Goal: Task Accomplishment & Management: Complete application form

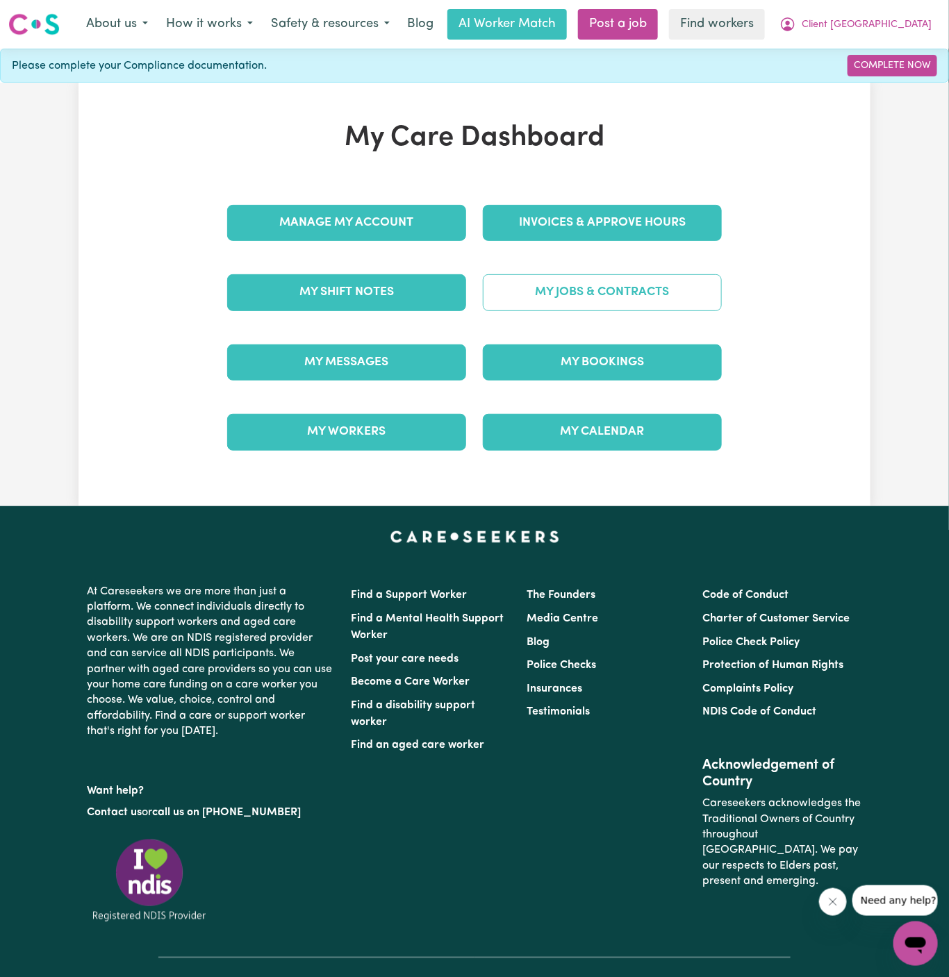
click at [656, 284] on link "My Jobs & Contracts" at bounding box center [602, 292] width 239 height 36
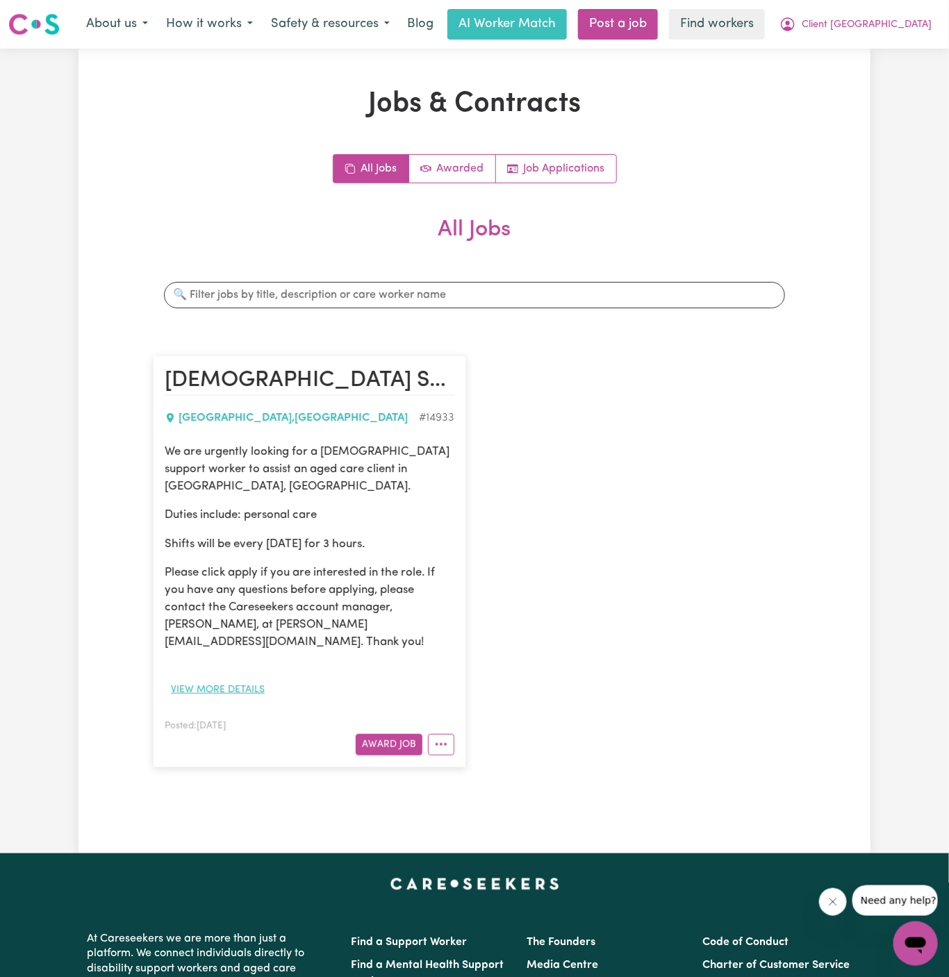
click at [247, 679] on button "View more details" at bounding box center [218, 690] width 106 height 22
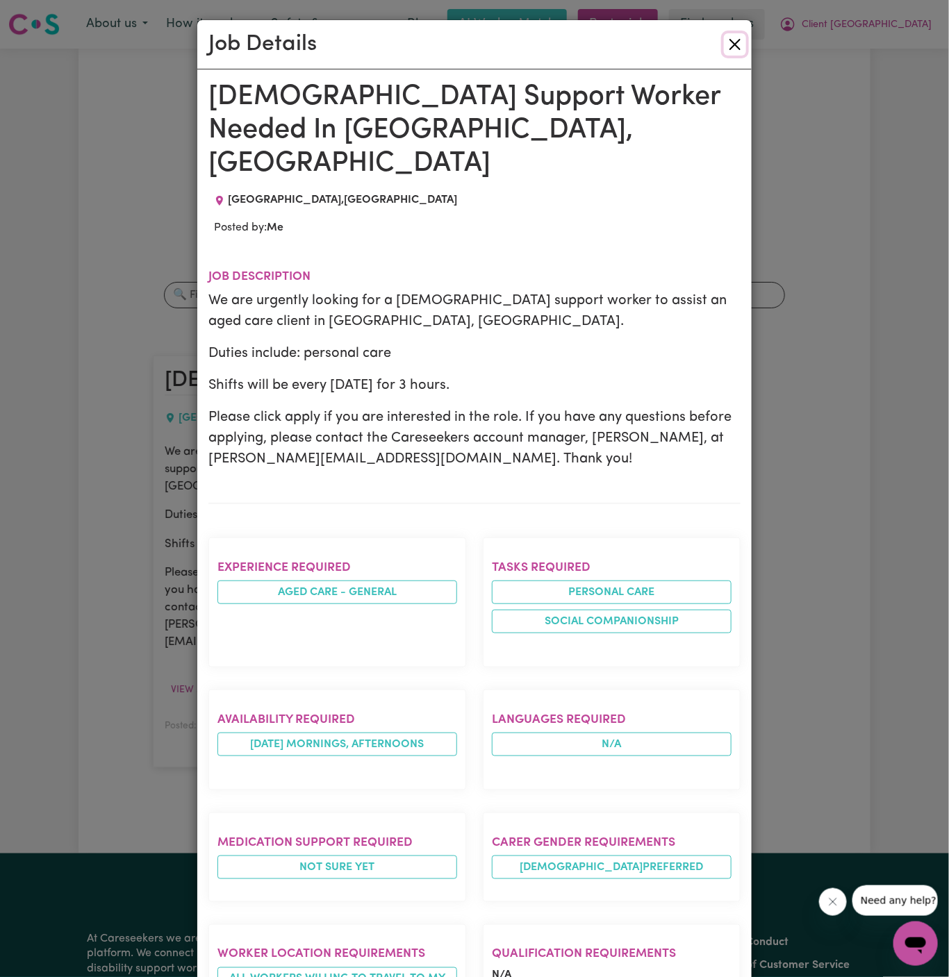
click at [738, 49] on button "Close" at bounding box center [735, 44] width 22 height 22
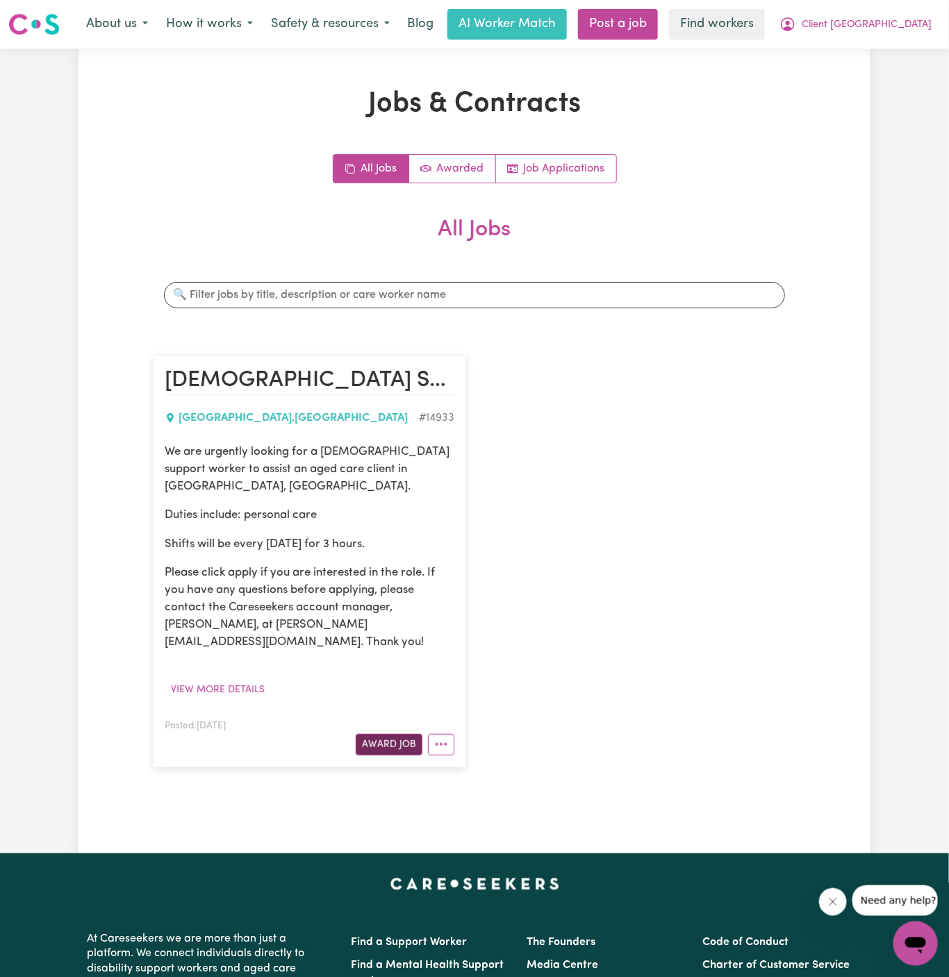
click at [407, 734] on button "Award Job" at bounding box center [389, 745] width 67 height 22
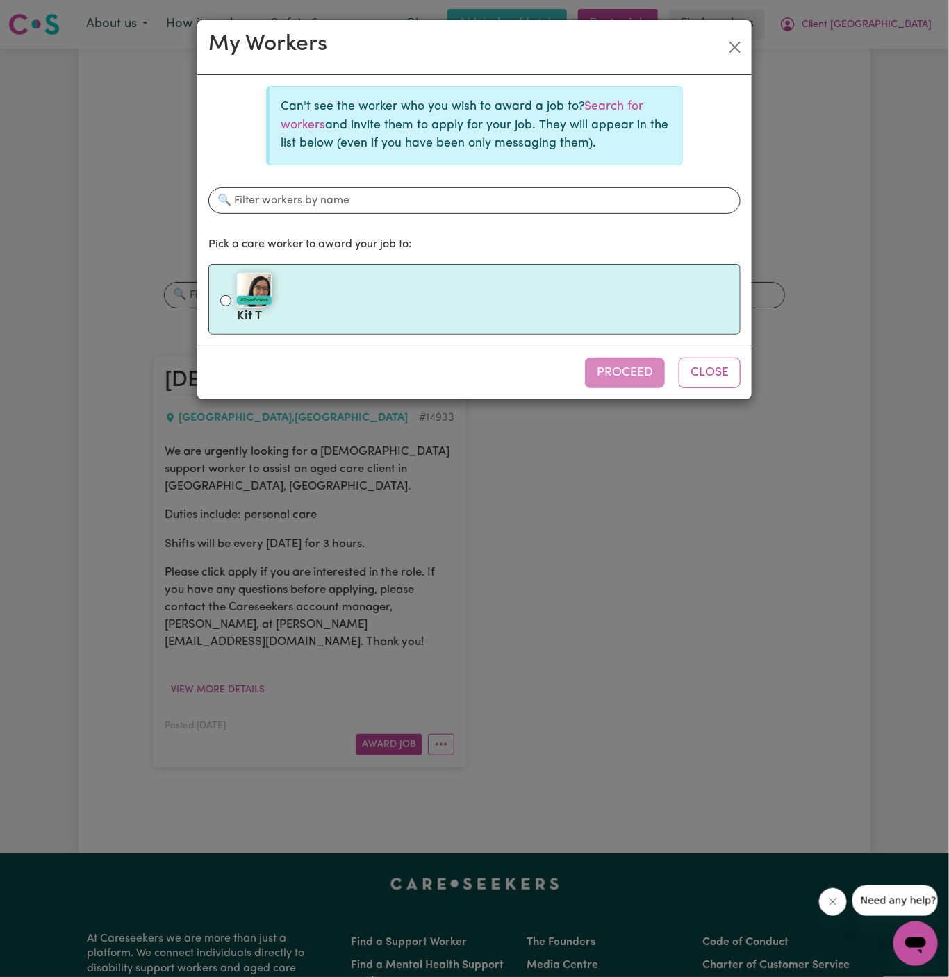
click at [446, 294] on div "#OpenForWork" at bounding box center [483, 290] width 492 height 35
click at [231, 295] on input "#OpenForWork Kit T" at bounding box center [225, 300] width 11 height 11
radio input "true"
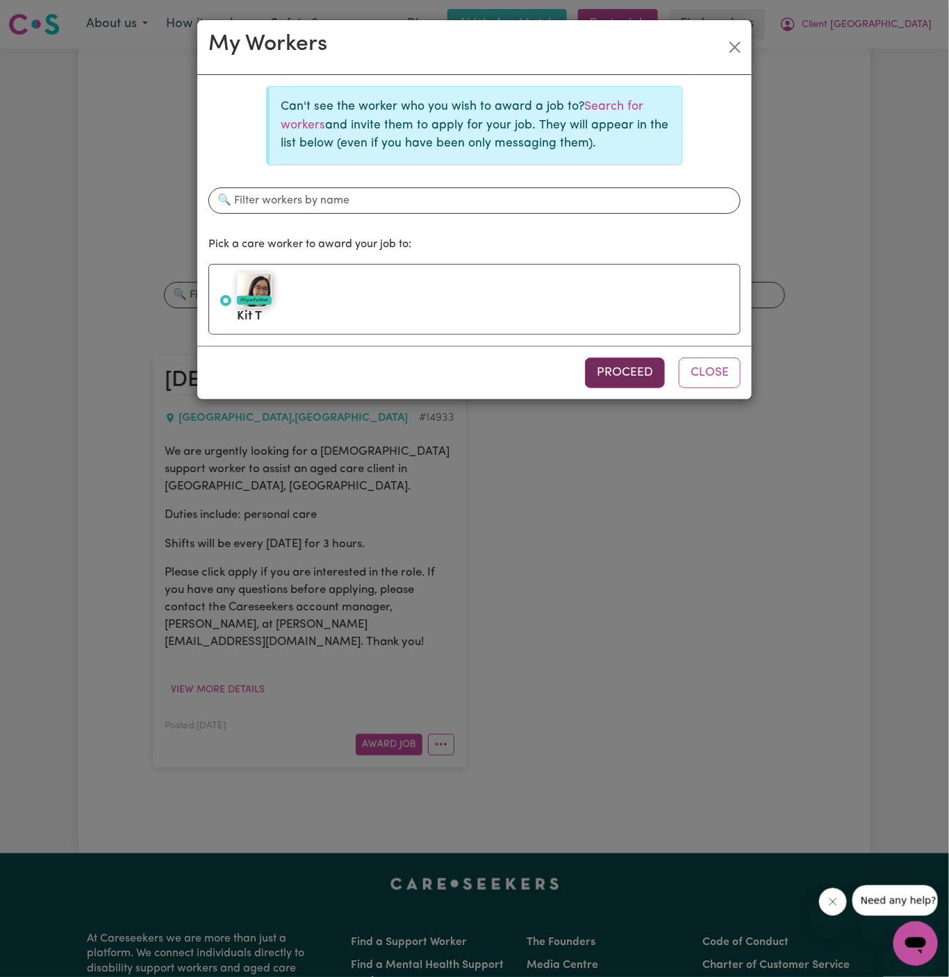
click at [647, 368] on button "Proceed" at bounding box center [625, 373] width 80 height 31
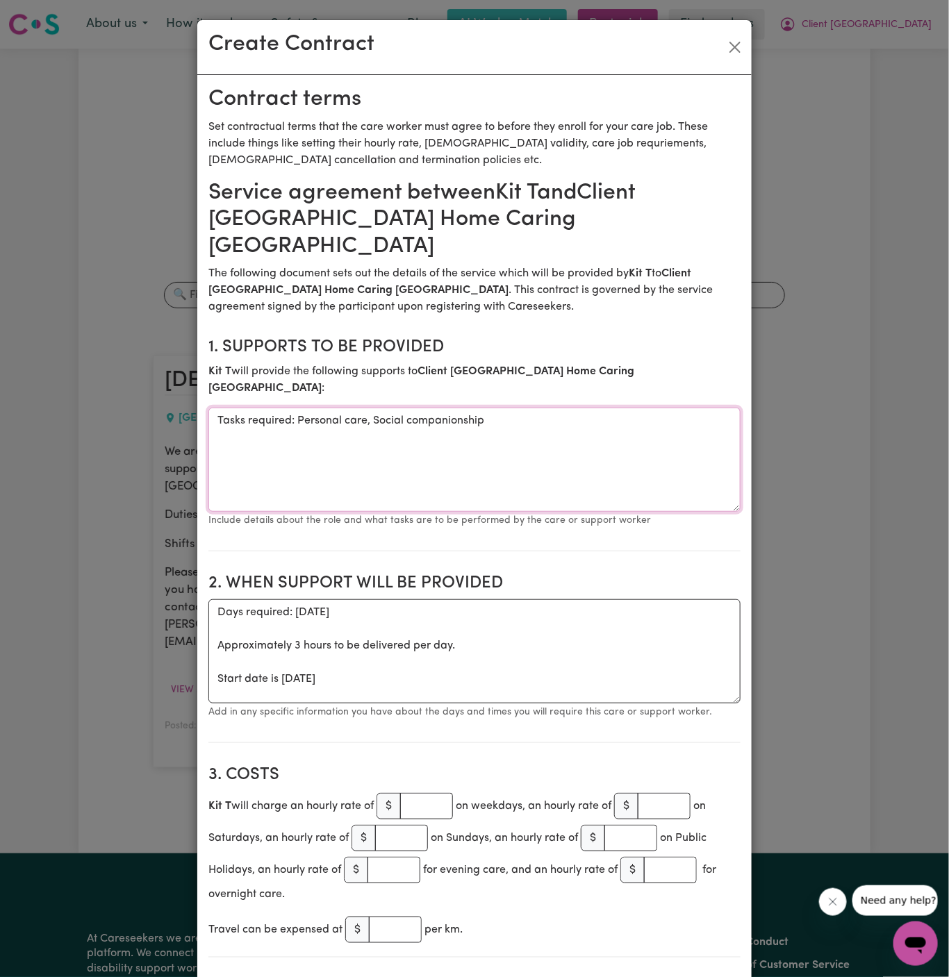
click at [401, 408] on textarea "Tasks required: Personal care, Social companionship" at bounding box center [474, 460] width 532 height 104
drag, startPoint x: 299, startPoint y: 379, endPoint x: 94, endPoint y: 379, distance: 204.9
click at [94, 379] on div "Create Contract Contract terms Set contractual terms that the care worker must …" at bounding box center [474, 488] width 949 height 977
type textarea "Personal care, Social companionship"
click at [236, 637] on textarea "Days required: tuesday Approximately 3 hours to be delivered per day. Start dat…" at bounding box center [474, 651] width 532 height 104
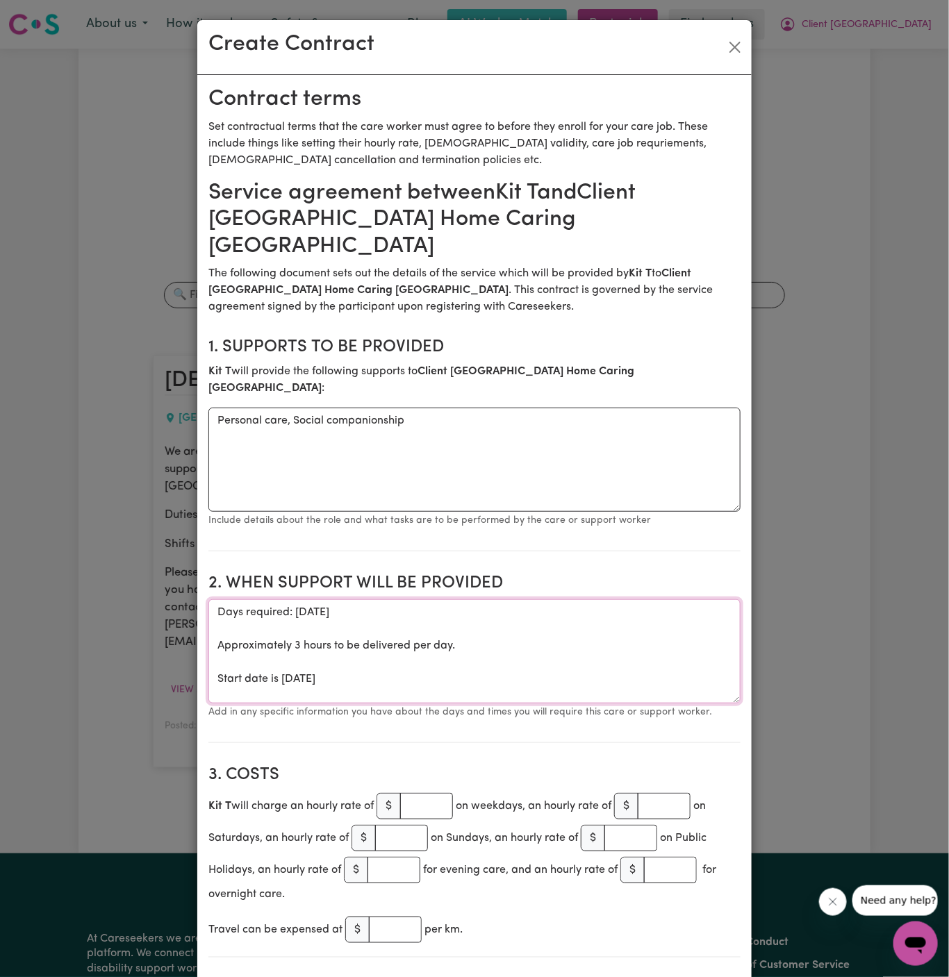
drag, startPoint x: 215, startPoint y: 635, endPoint x: 215, endPoint y: 558, distance: 77.1
click at [215, 599] on textarea "Days required: tuesday Approximately 3 hours to be delivered per day. Start dat…" at bounding box center [474, 651] width 532 height 104
click at [459, 599] on textarea "Start date is Tuesday 26 August 2025" at bounding box center [474, 651] width 532 height 104
click at [702, 599] on textarea "Start date is Tuesday 26 August 2025 from 130 pm to 330 pm" at bounding box center [474, 651] width 532 height 104
click at [441, 599] on textarea "Start date is Tuesday 26 August 2025 from 130 pm to 330 pm Weekly Tuesday from" at bounding box center [474, 651] width 532 height 104
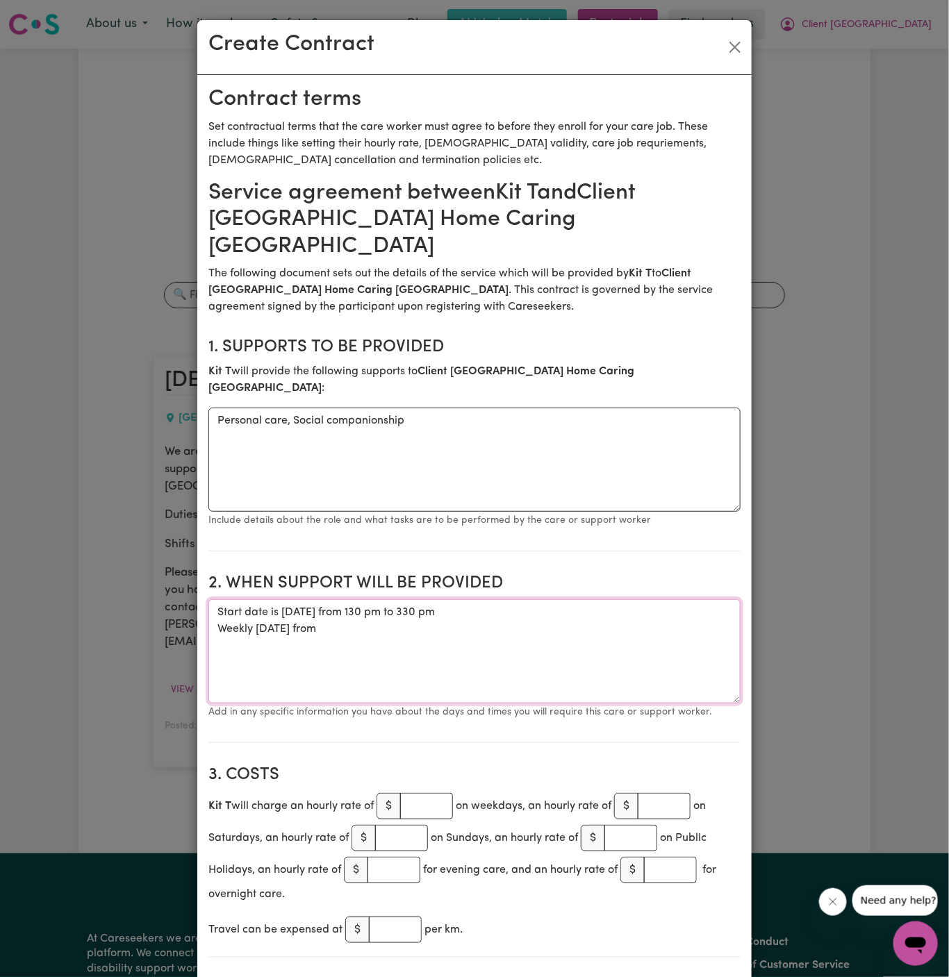
drag, startPoint x: 435, startPoint y: 570, endPoint x: 643, endPoint y: 569, distance: 208.3
click at [643, 599] on textarea "Start date is Tuesday 26 August 2025 from 130 pm to 330 pm Weekly Tuesday from" at bounding box center [474, 651] width 532 height 104
drag, startPoint x: 562, startPoint y: 574, endPoint x: 432, endPoint y: 572, distance: 129.9
click at [432, 599] on textarea "Start date is Tuesday 26 August 2025 from 130 pm to 330 pm Weekly Tuesday from" at bounding box center [474, 651] width 532 height 104
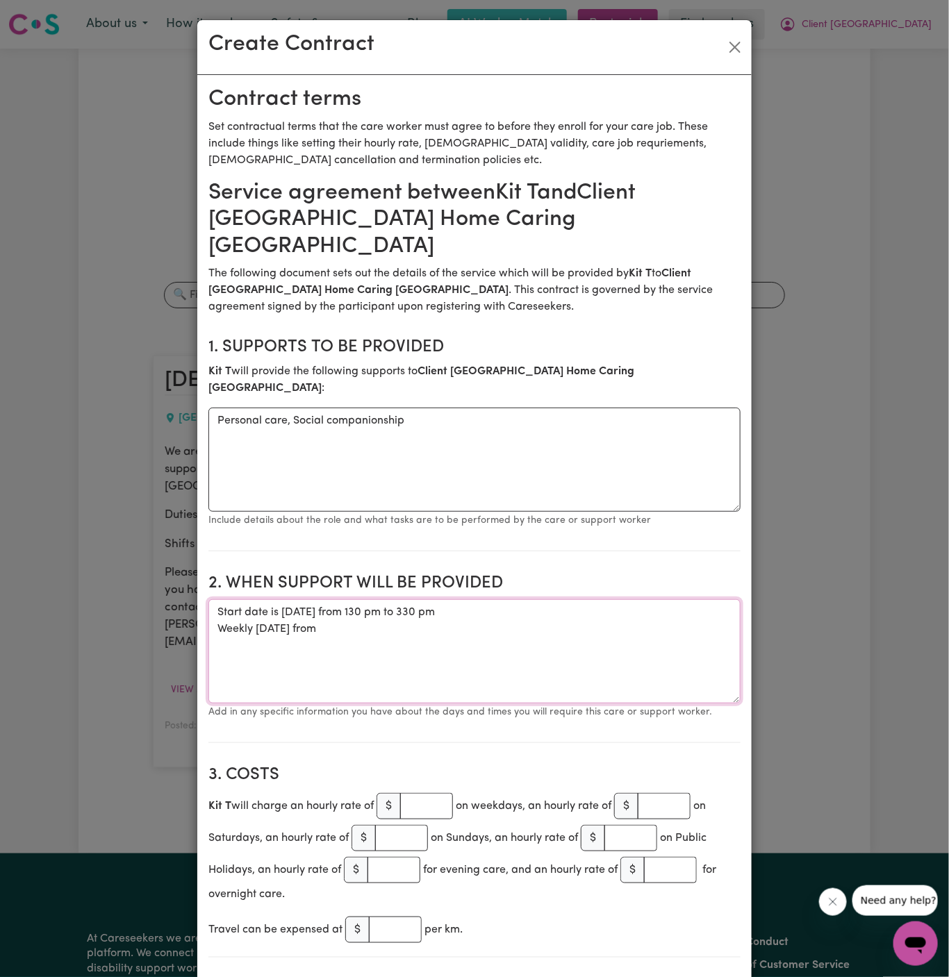
click at [423, 599] on textarea "Start date is Tuesday 26 August 2025 from 130 pm to 330 pm Weekly Tuesday from" at bounding box center [474, 651] width 532 height 104
paste textarea "130 pm to 330 pm"
click at [297, 599] on textarea "Start date is Tuesday 26 August 2025 from 130 pm to 330 pm Weekly Tuesday from …" at bounding box center [474, 651] width 532 height 104
click at [390, 599] on textarea "Start date is Tuesday, 26 August 2025 from 130 pm to 330 pm Weekly Tuesday from…" at bounding box center [474, 651] width 532 height 104
click at [281, 599] on textarea "Start date is Tuesday, 26 August 2025, from 130 pm to 330 pm Weekly Tuesday fro…" at bounding box center [474, 651] width 532 height 104
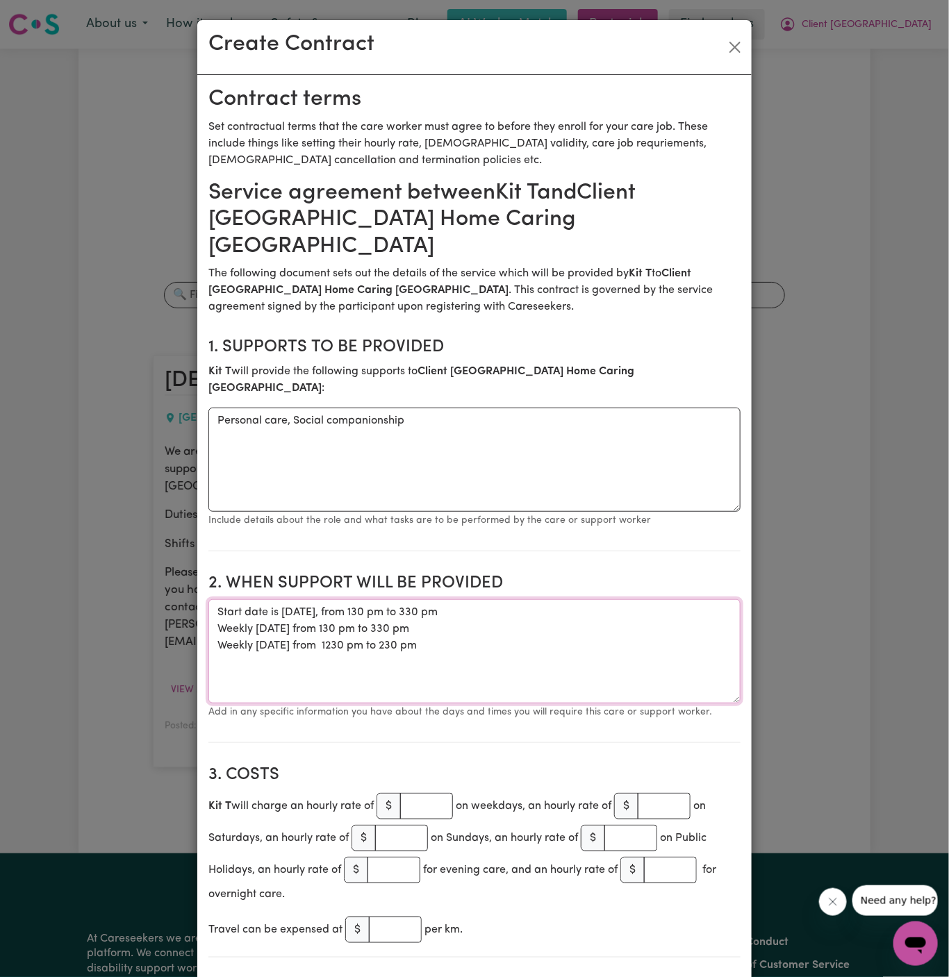
click at [283, 608] on textarea "Start date is Tuesday, 26 August 2025, from 130 pm to 330 pm Weekly on Tuesday …" at bounding box center [474, 651] width 532 height 104
click at [381, 609] on textarea "Start date is Tuesday, 26 August 2025, from 130 pm to 330 pm Weekly on Tuesday …" at bounding box center [474, 651] width 532 height 104
click at [278, 599] on textarea "Start date is Tuesday, 26 August 2025, from 130 pm to 330 pm Weekly on Tuesday …" at bounding box center [474, 651] width 532 height 104
click at [278, 601] on textarea "Start date is Tuesday, 26 August 2025, from 130 pm to 330 pm Weekly on Tuesday …" at bounding box center [474, 651] width 532 height 104
type textarea "Start date is Tuesday, 26 August 2025, from 130 pm to 330 pm Weekly on Tuesday …"
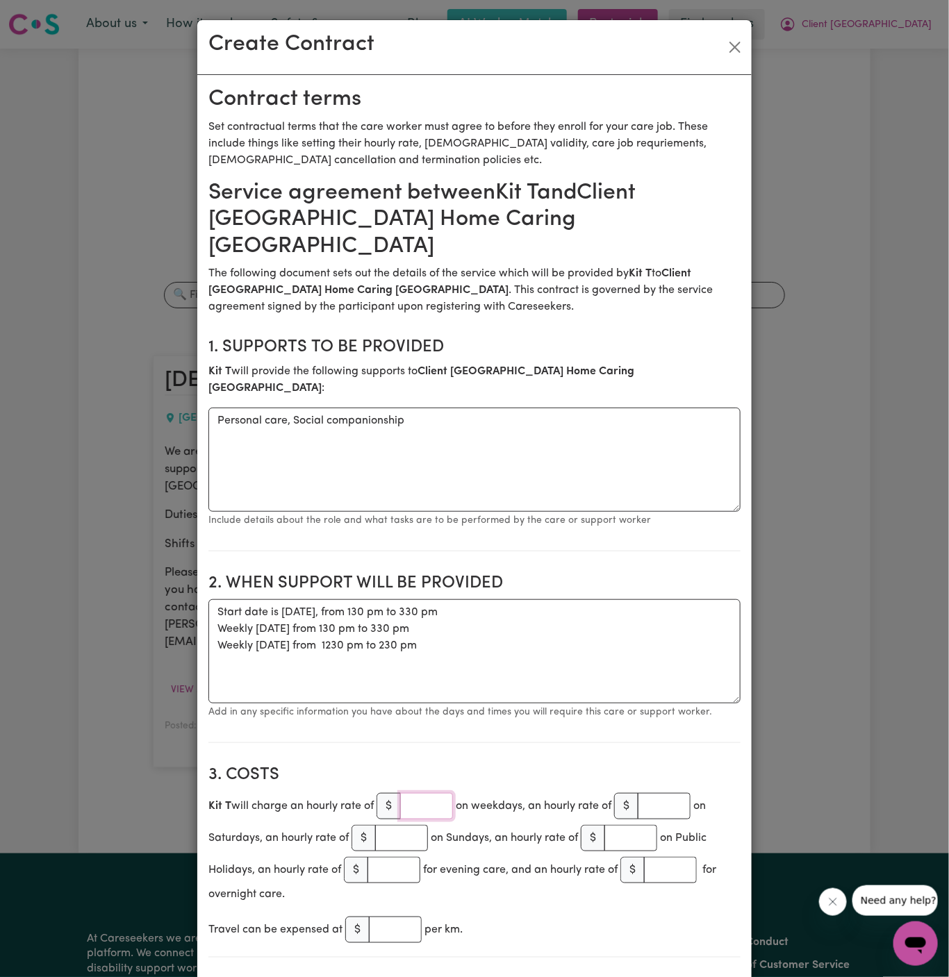
click at [423, 793] on input "number" at bounding box center [426, 806] width 53 height 26
type input "50"
click at [526, 601] on textarea "Start date is Tuesday, 26 August 2025, from 130 pm to 330 pm Weekly on Tuesday …" at bounding box center [474, 651] width 532 height 104
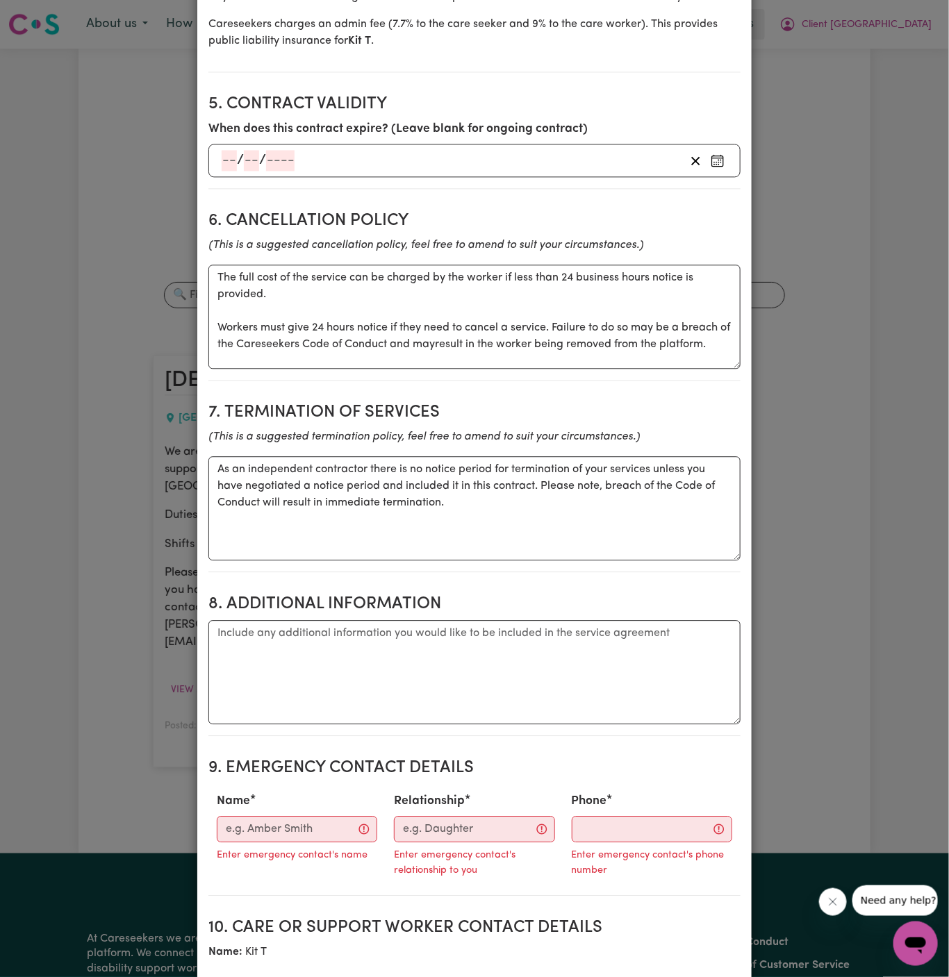
scroll to position [1140, 0]
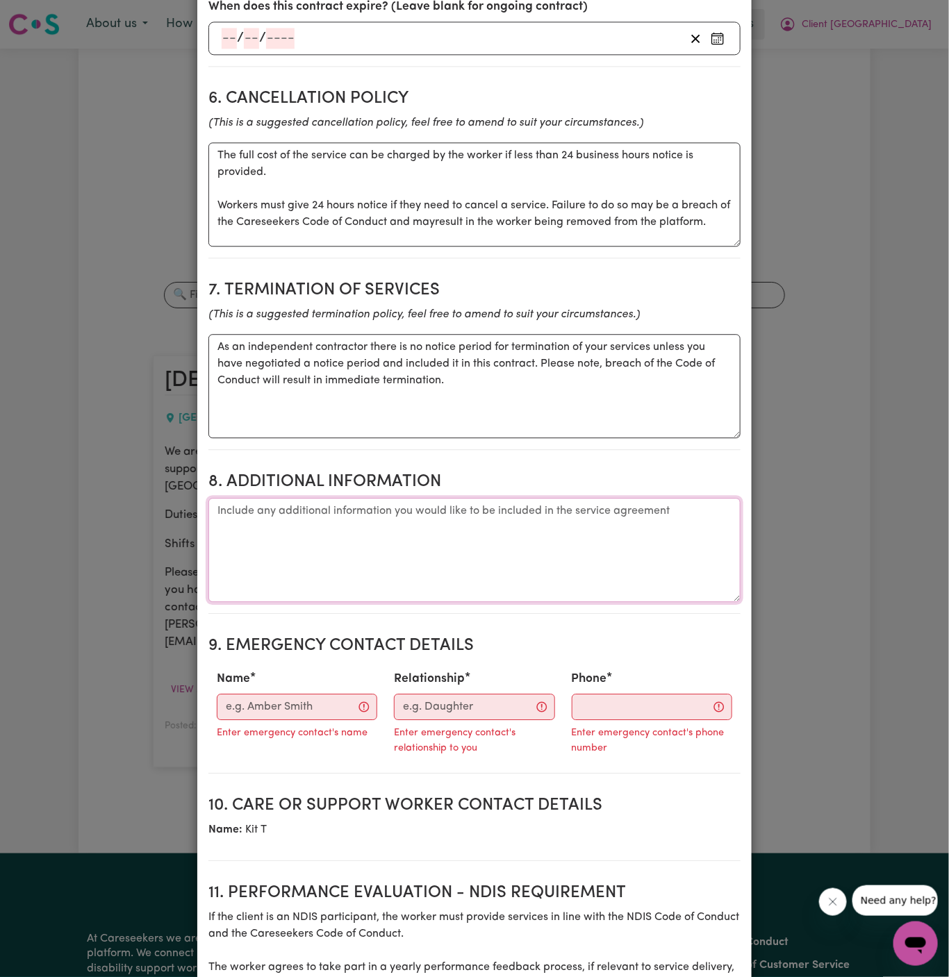
click at [467, 498] on textarea "Additional information" at bounding box center [474, 550] width 532 height 104
paste textarea "Client’s Address: 7 Petrizzi Place, Baulkham Hills NSW 2153 daughter Karen will…"
drag, startPoint x: 345, startPoint y: 458, endPoint x: 483, endPoint y: 495, distance: 143.2
click at [483, 498] on textarea "Client’s Address: 7 Petrizzi Place, Baulkham Hills NSW 2153 daughter Karen will…" at bounding box center [474, 550] width 532 height 104
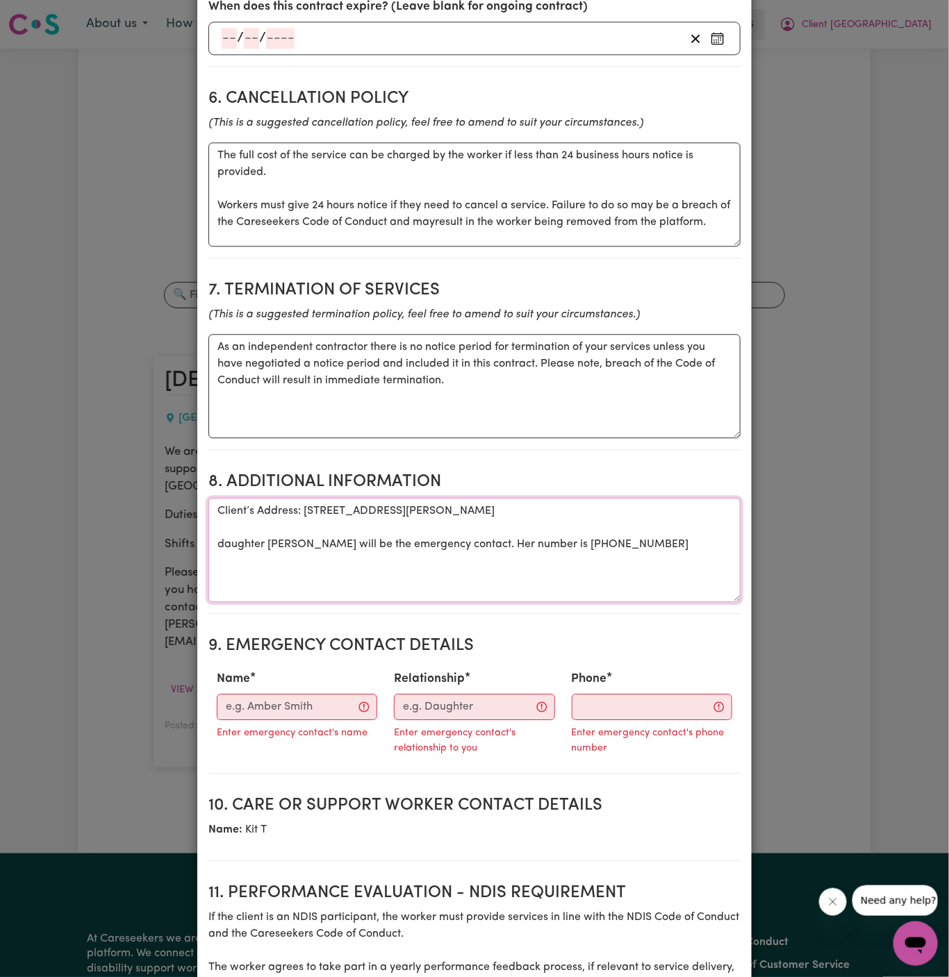
click at [483, 498] on textarea "Client’s Address: 7 Petrizzi Place, Baulkham Hills NSW 2153 daughter Karen will…" at bounding box center [474, 550] width 532 height 104
click at [217, 498] on textarea "Client’s Address: 7 Petrizzi Place, Baulkham Hills NSW 2153 daughter Karen will…" at bounding box center [474, 550] width 532 height 104
click at [533, 522] on textarea "Client’s Address: 7 Petrizzi Place, Baulkham Hills NSW 2153 Her daughter Karen …" at bounding box center [474, 550] width 532 height 104
type textarea "Client’s Address: 7 Petrizzi Place, Baulkham Hills NSW 2153 Her daughter Karen …"
click at [312, 665] on div "Name Enter emergency contact's name" at bounding box center [296, 709] width 177 height 89
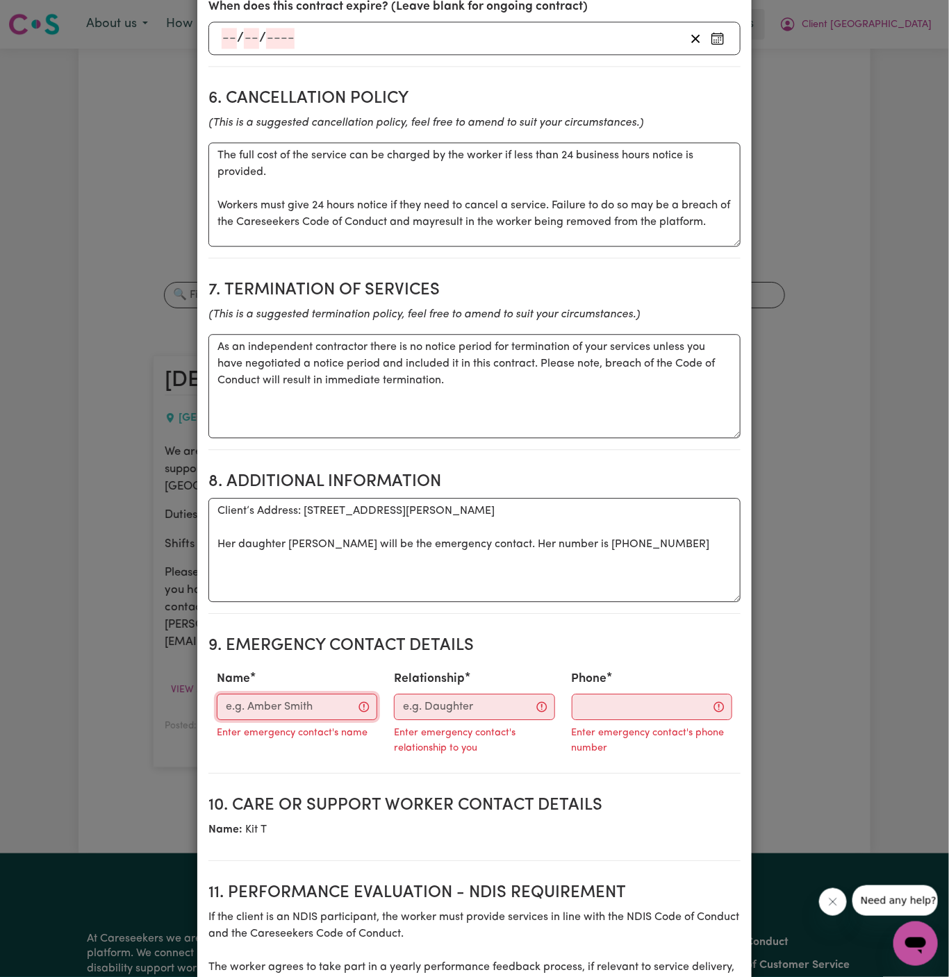
click at [313, 694] on input "Name" at bounding box center [297, 707] width 160 height 26
click at [270, 694] on input "Name" at bounding box center [297, 707] width 160 height 26
paste input "Shallain 61 448 257 754"
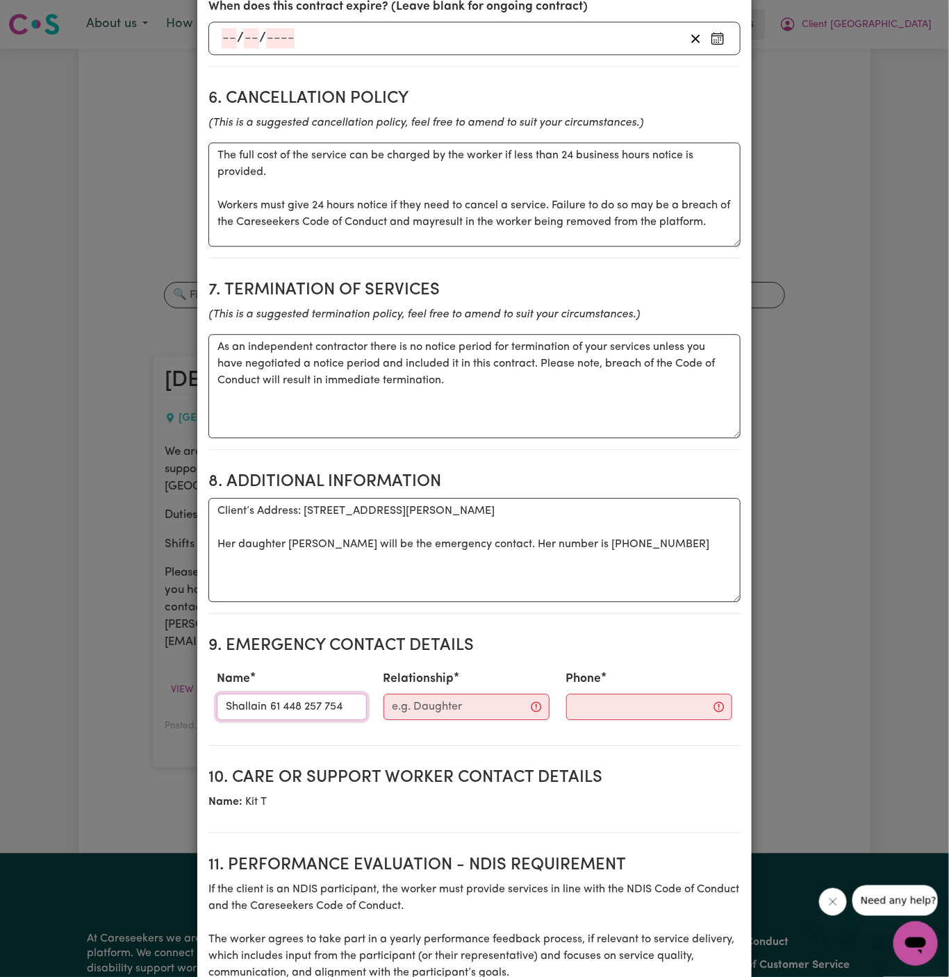
drag, startPoint x: 265, startPoint y: 658, endPoint x: 512, endPoint y: 715, distance: 253.5
click at [512, 715] on section "Service agreement between Kit T and Client Baulkham Hills Home Caring Kellyvill…" at bounding box center [474, 132] width 532 height 2184
type input "Shallain"
click at [635, 694] on input "Phone" at bounding box center [649, 707] width 166 height 26
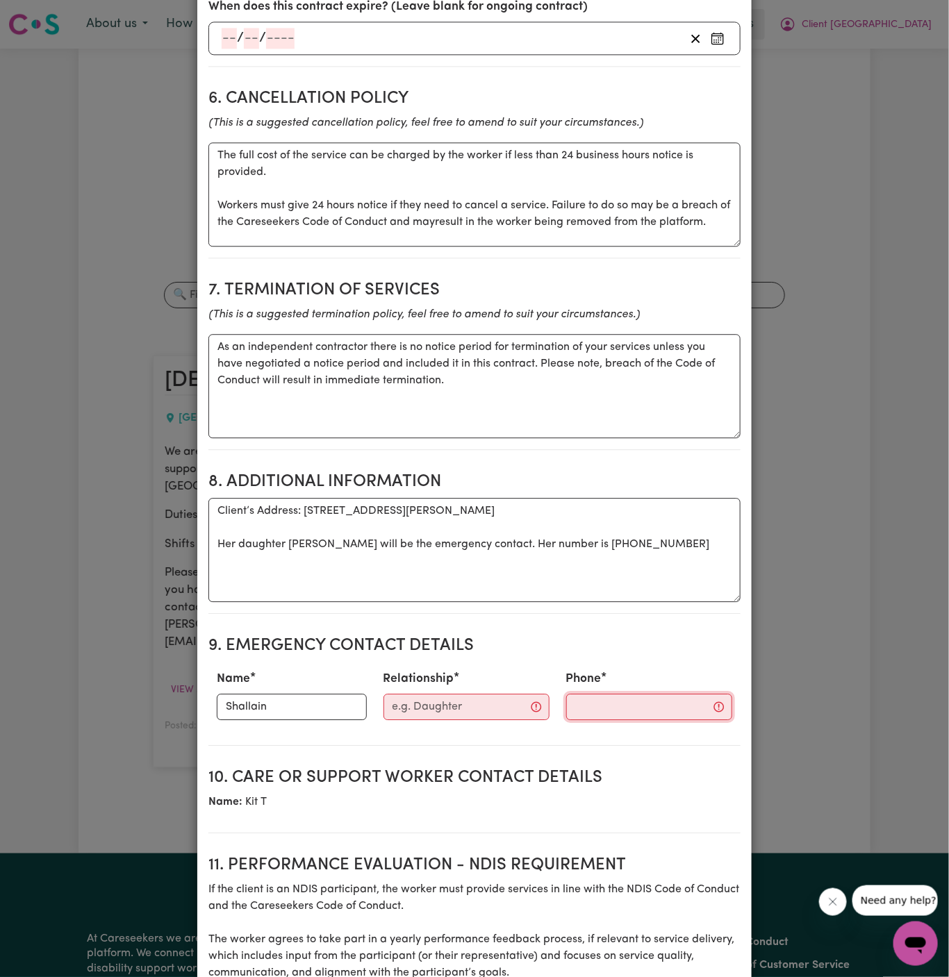
paste input "61 448 257 754"
type input "61 448 257 754"
click at [478, 694] on input "Relationship" at bounding box center [469, 707] width 168 height 26
click at [481, 694] on input "Home Caring Capalaba" at bounding box center [460, 707] width 151 height 26
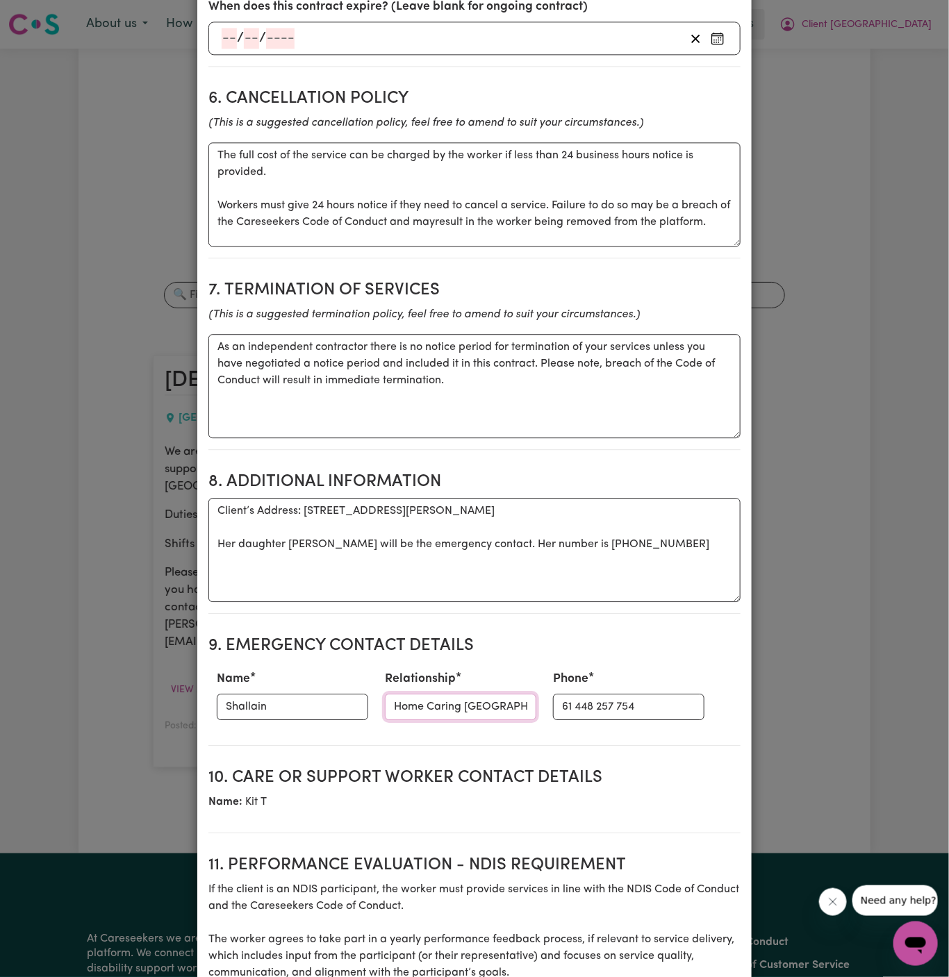
click at [385, 694] on input "Home Caring Kellyville" at bounding box center [460, 707] width 151 height 26
drag, startPoint x: 455, startPoint y: 656, endPoint x: 304, endPoint y: 656, distance: 150.7
click at [304, 665] on div "Name Shallain Relationship Case Manager - Home Caring Kellyville Phone 61 448 2…" at bounding box center [474, 695] width 532 height 61
type input "Provider- Home Caring Kellyville"
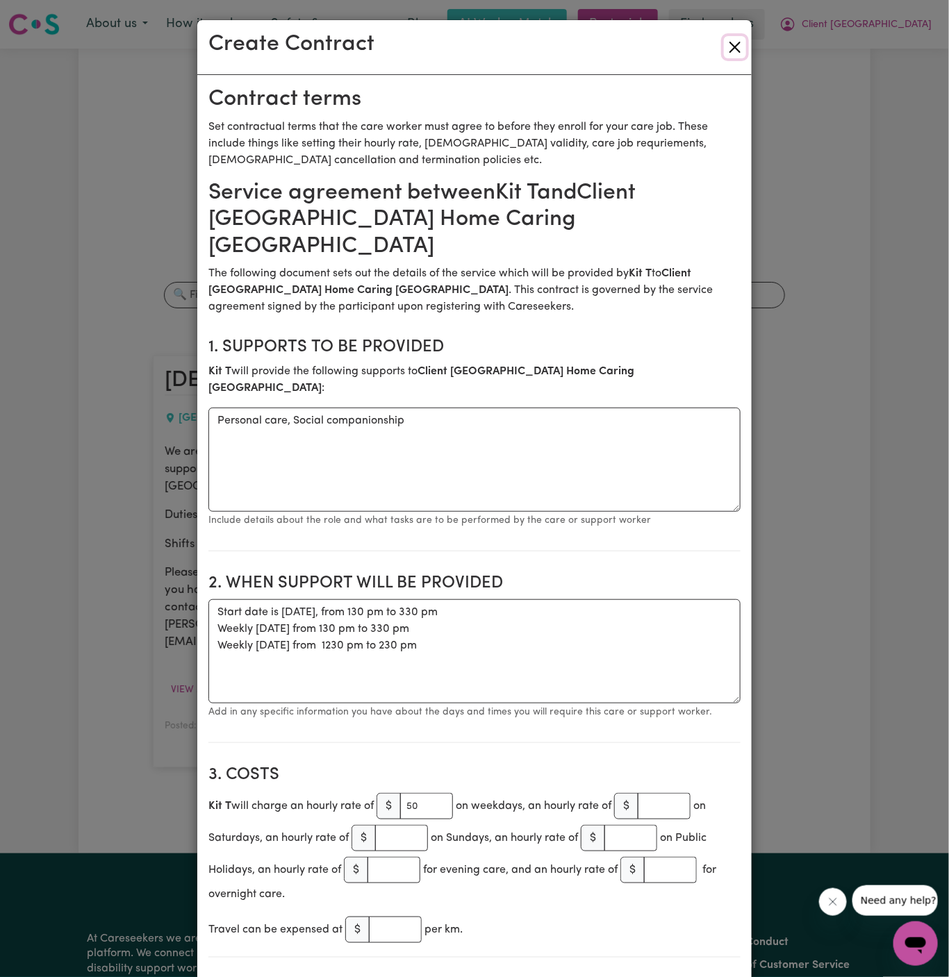
click at [728, 49] on button "Close" at bounding box center [735, 47] width 22 height 22
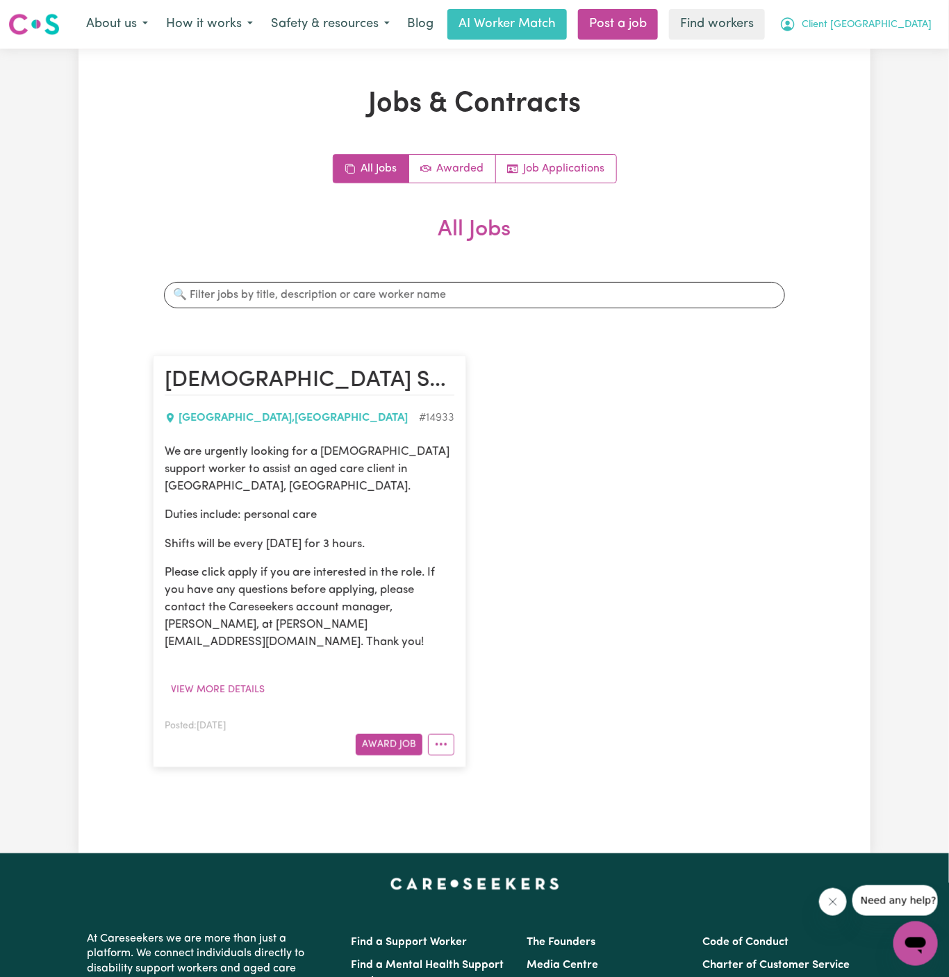
click at [873, 26] on span "Client [GEOGRAPHIC_DATA]" at bounding box center [866, 24] width 130 height 15
click at [873, 47] on link "My Dashboard" at bounding box center [885, 54] width 110 height 26
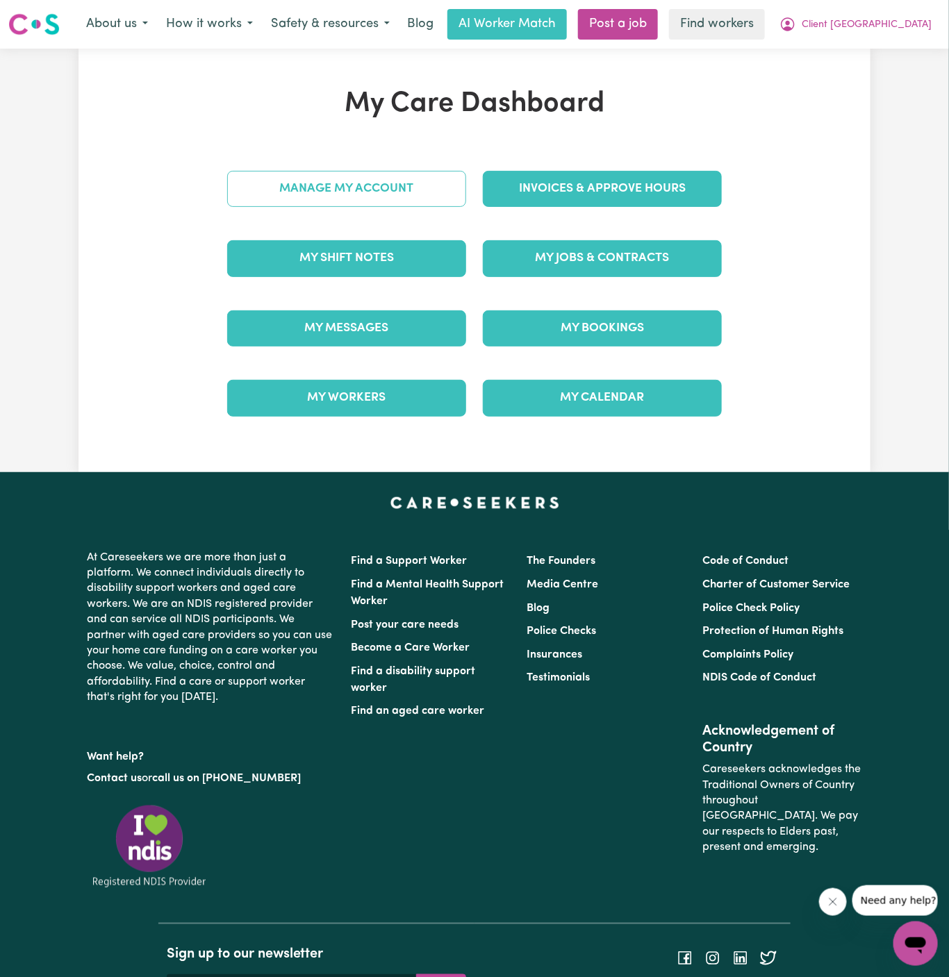
click at [379, 181] on div "My Care Dashboard Manage My Account Invoices & Approve Hours My Shift Notes My …" at bounding box center [474, 261] width 528 height 346
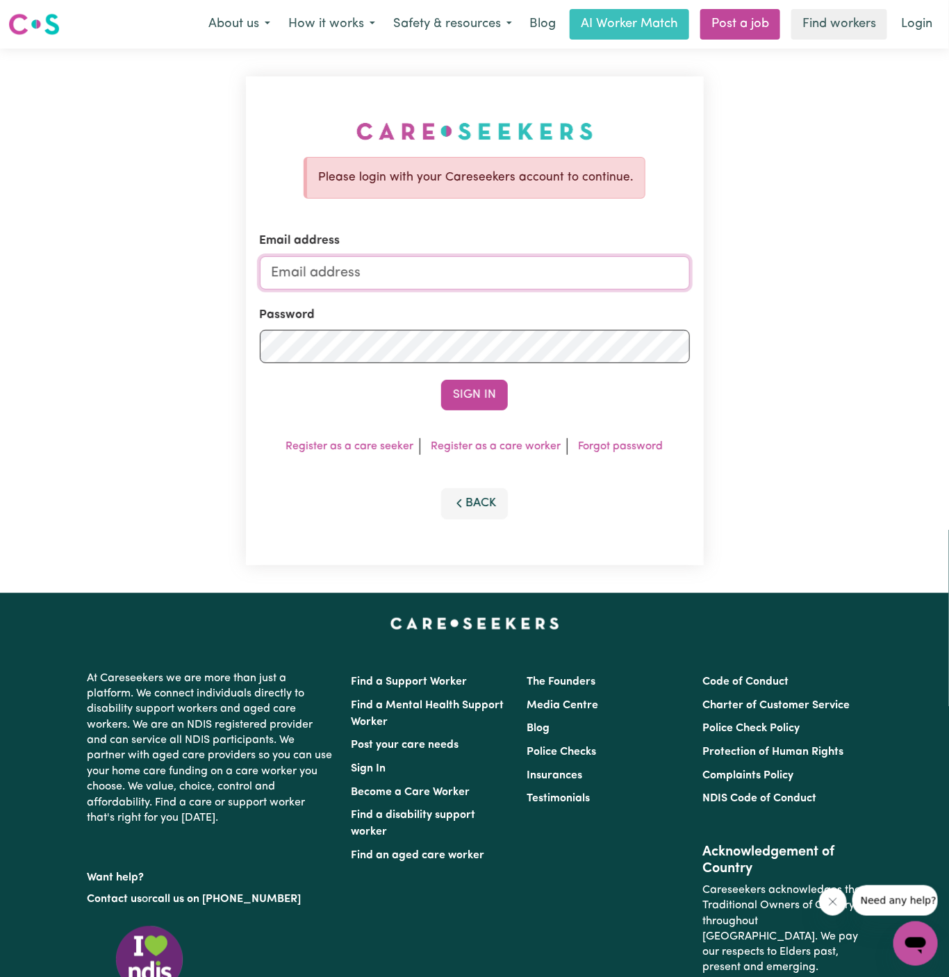
type input "[PERSON_NAME][EMAIL_ADDRESS][DOMAIN_NAME]"
click at [919, 20] on link "Login" at bounding box center [916, 24] width 48 height 31
click at [926, 25] on link "Login" at bounding box center [916, 24] width 48 height 31
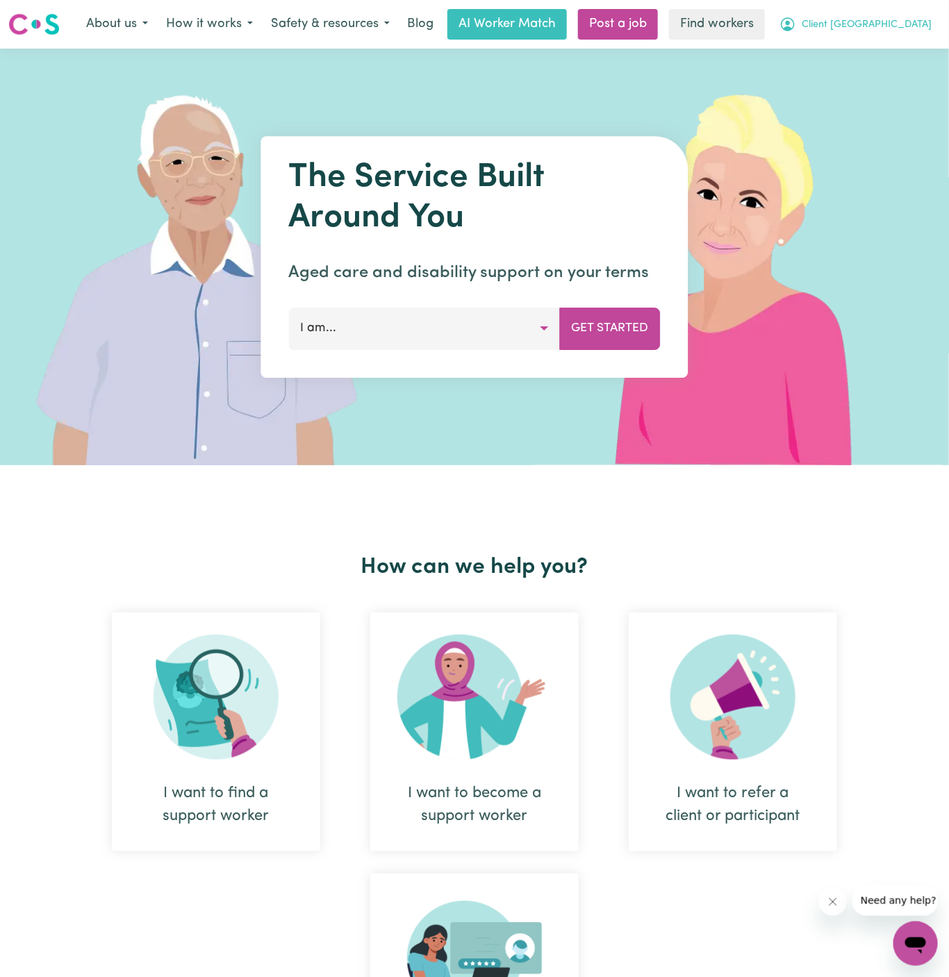
click at [920, 14] on button "Client [GEOGRAPHIC_DATA]" at bounding box center [855, 24] width 170 height 29
click at [899, 76] on link "Logout" at bounding box center [885, 80] width 110 height 26
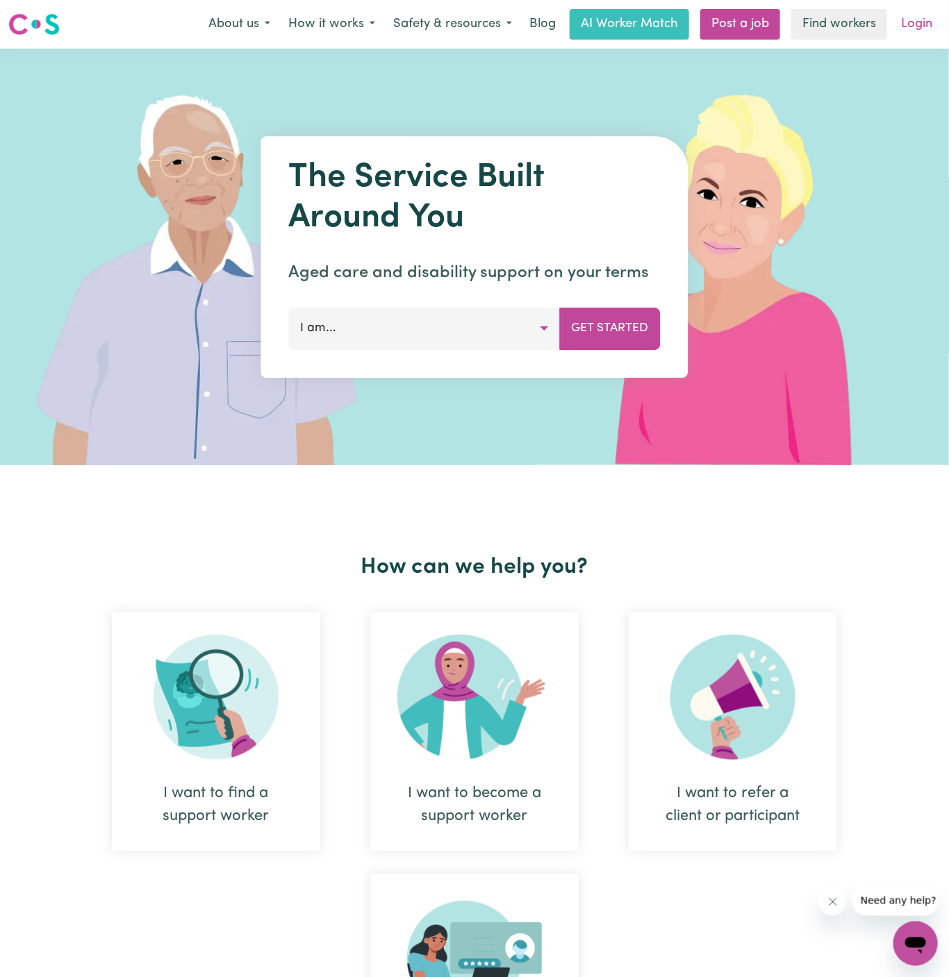
click at [935, 26] on link "Login" at bounding box center [916, 24] width 48 height 31
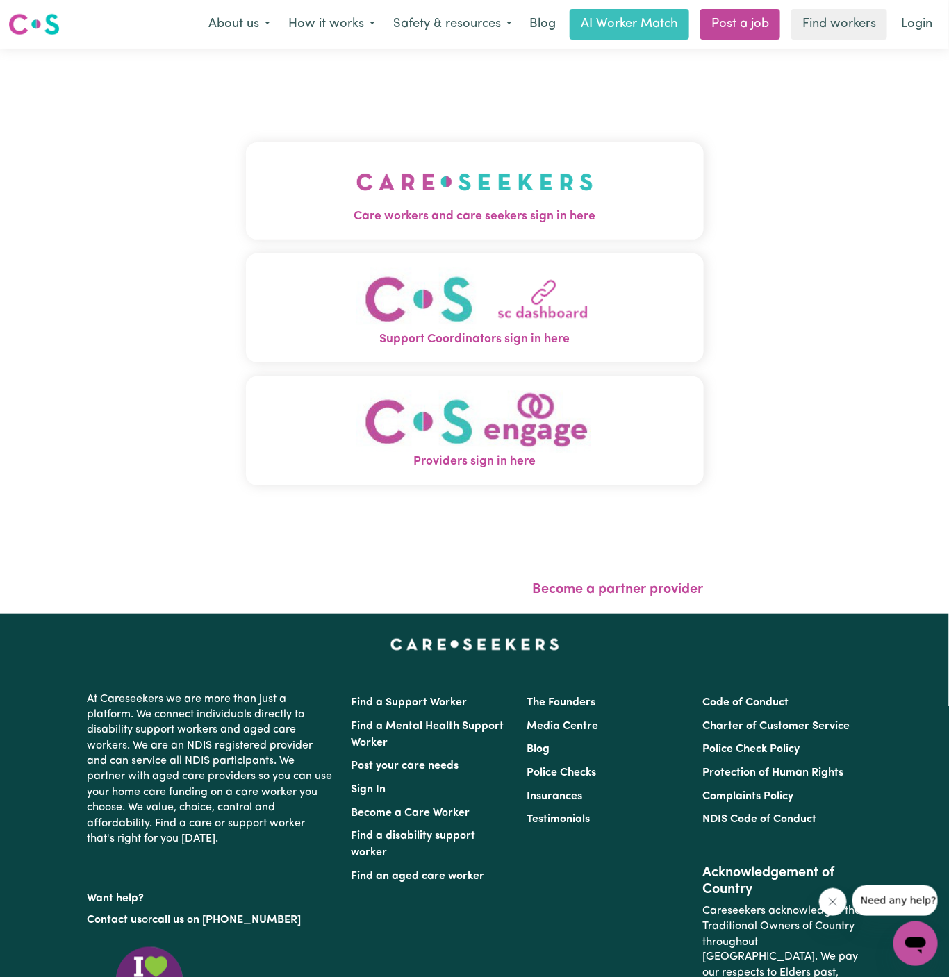
click at [612, 185] on button "Care workers and care seekers sign in here" at bounding box center [475, 190] width 458 height 97
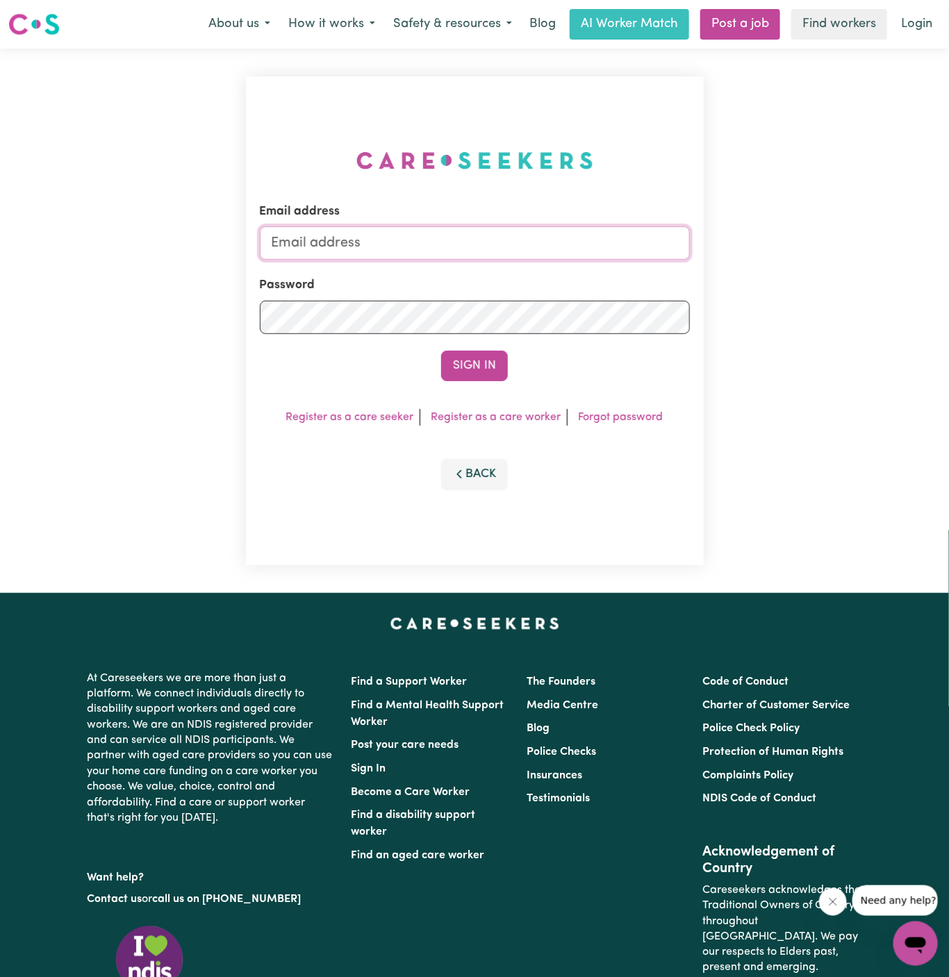
type input "[PERSON_NAME][EMAIL_ADDRESS][DOMAIN_NAME]"
click at [486, 356] on button "Sign In" at bounding box center [474, 366] width 67 height 31
